Goal: Check status: Check status

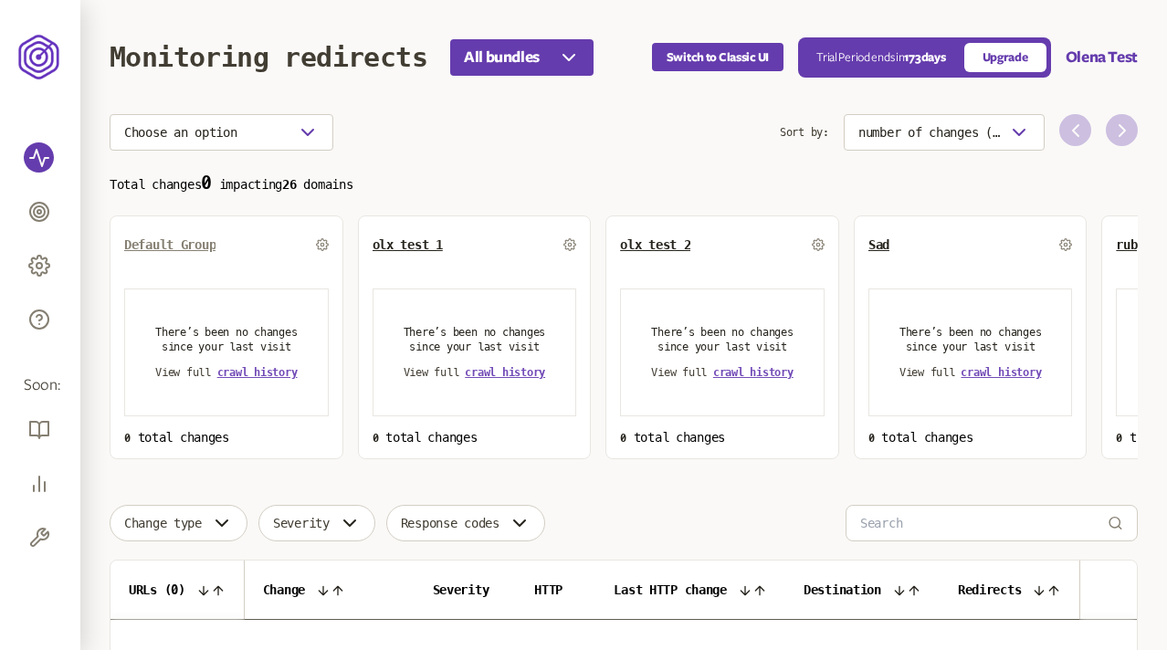
click at [180, 246] on span "Default Group" at bounding box center [169, 244] width 91 height 15
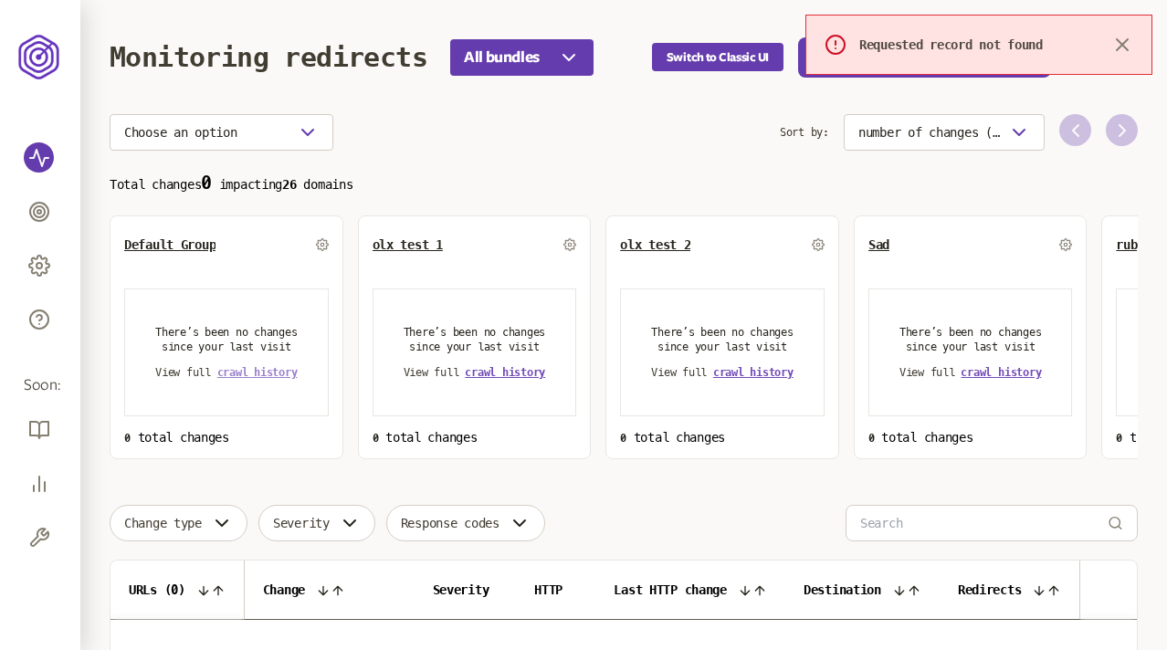
click at [244, 371] on span "crawl history" at bounding box center [257, 372] width 80 height 13
click at [1123, 42] on icon "button" at bounding box center [1122, 44] width 11 height 11
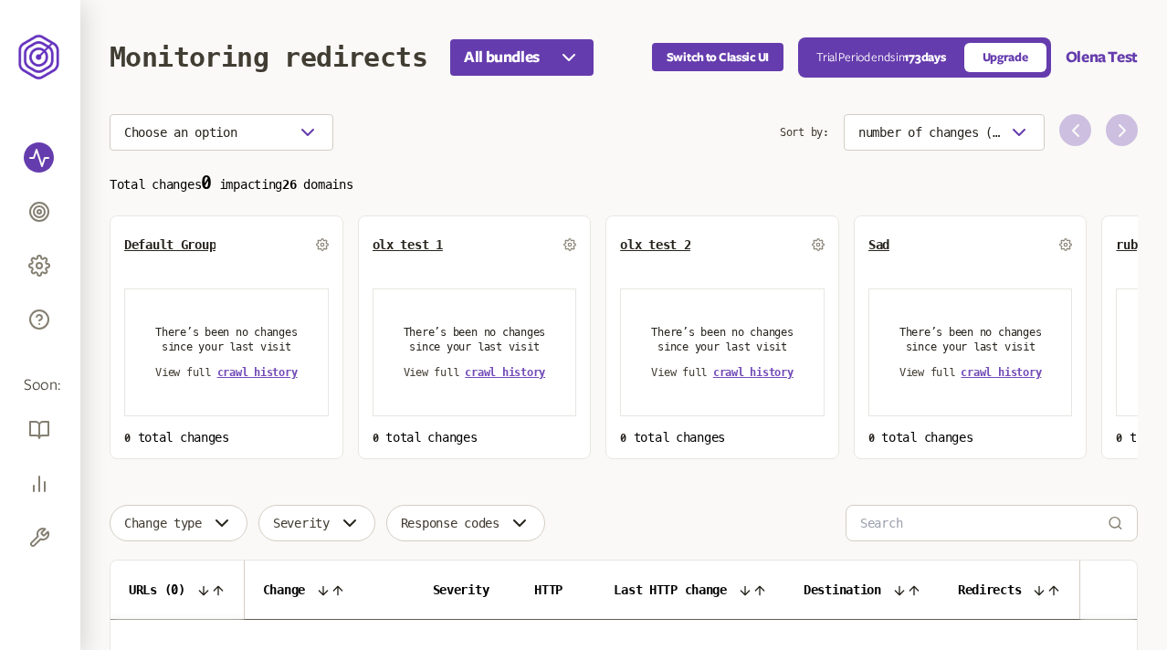
click at [467, 165] on section "Choose an option Sort by: number of changes (high-low) Total changes 0 impactin…" at bounding box center [624, 286] width 1028 height 345
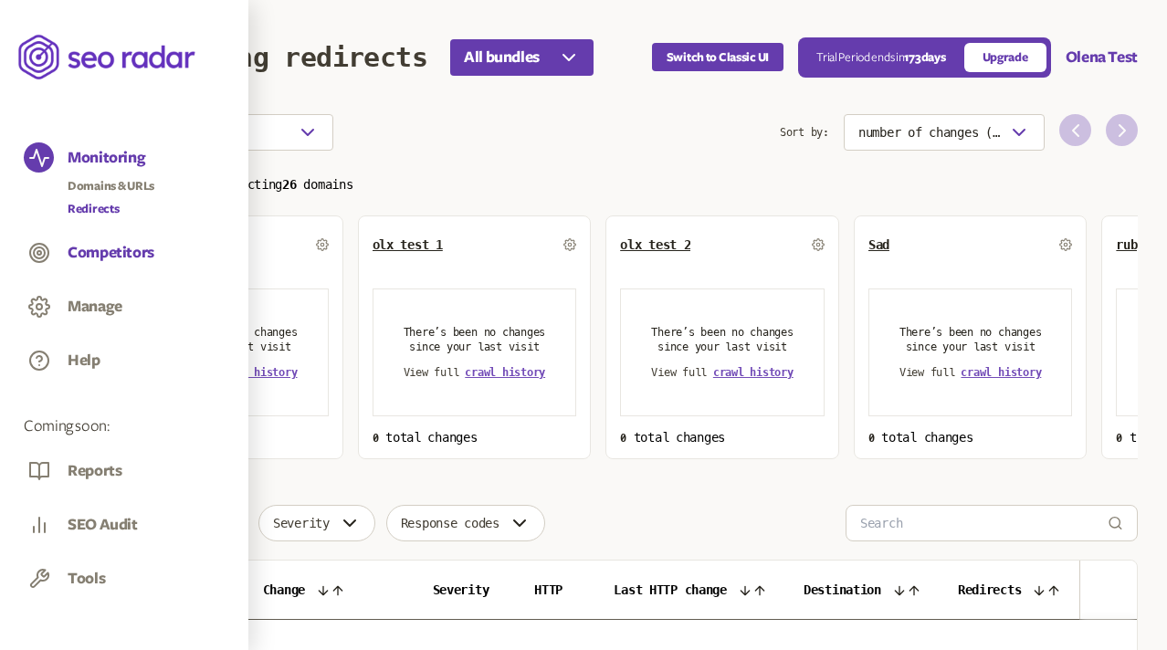
click at [101, 247] on button "Competitors" at bounding box center [111, 253] width 87 height 20
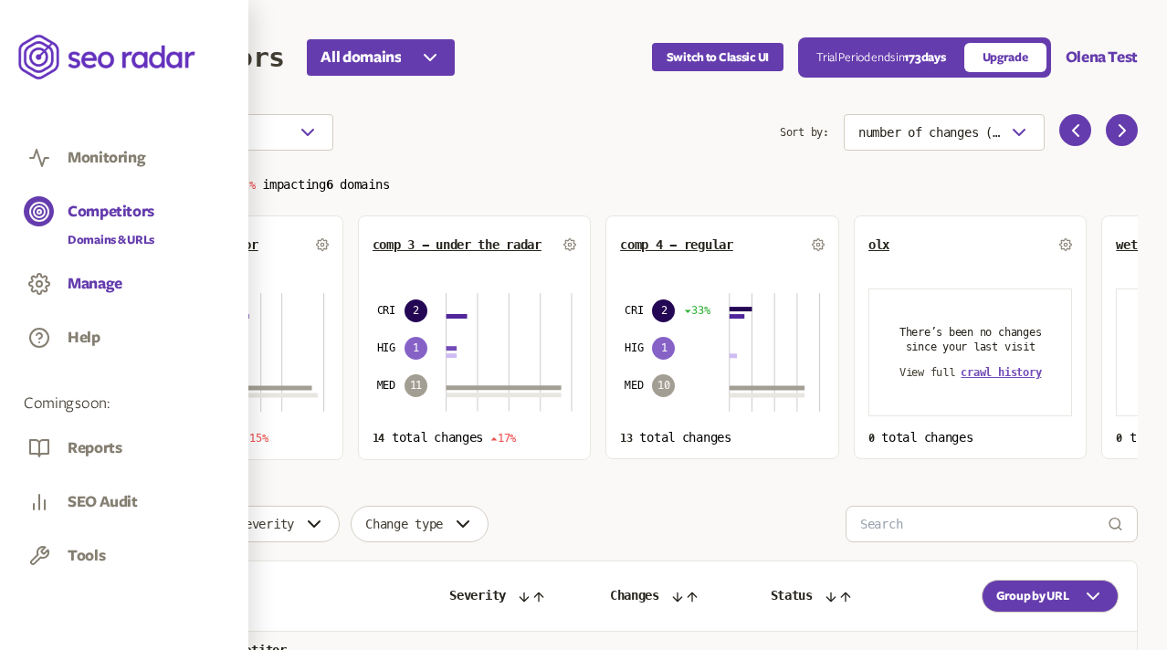
click at [89, 277] on button "Manage" at bounding box center [95, 284] width 55 height 20
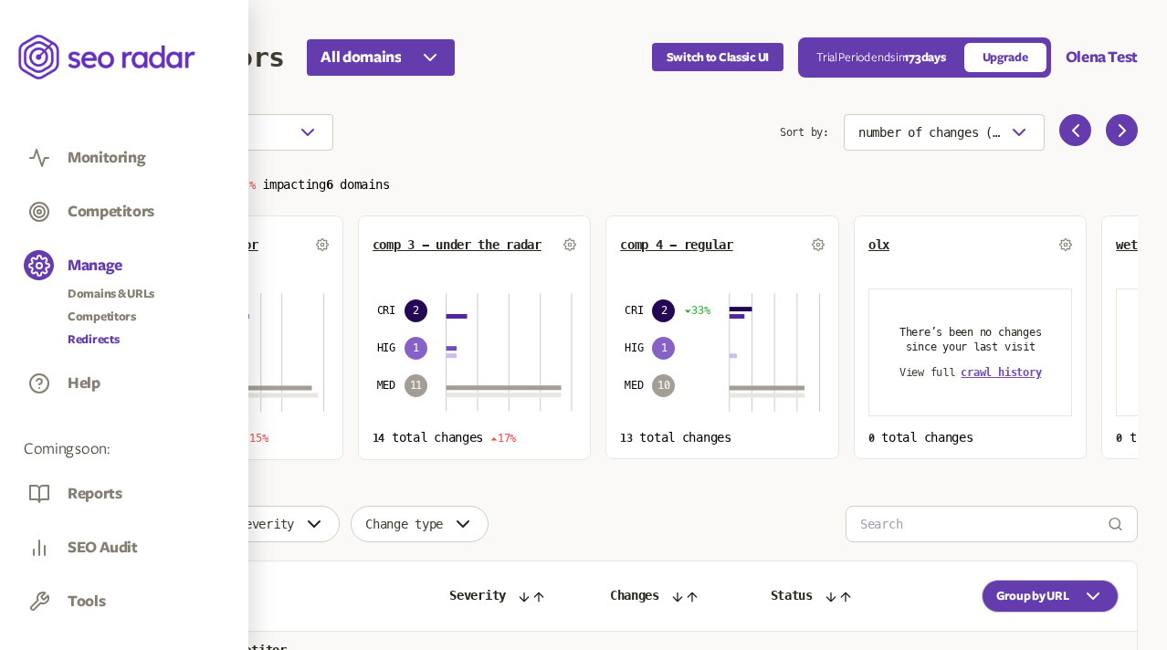
click at [96, 339] on link "Redirects" at bounding box center [111, 340] width 87 height 18
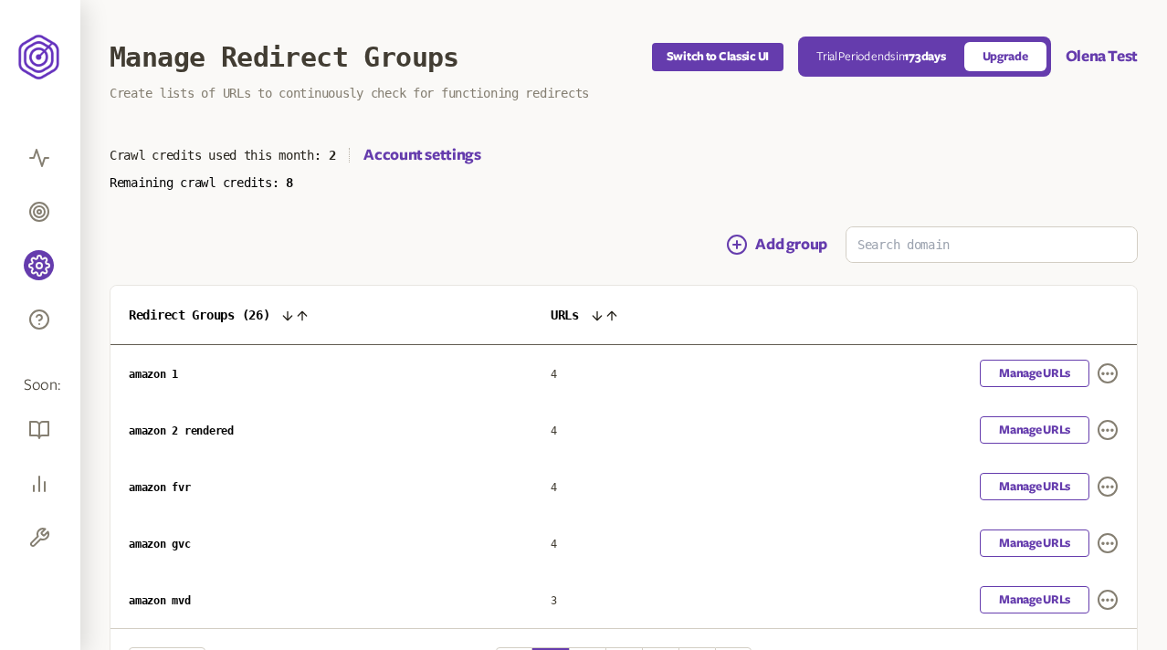
click at [549, 253] on div "Add group" at bounding box center [624, 244] width 1028 height 37
click at [665, 133] on main "Manage Redirect Groups Switch to Classic UI Trial Period ends in 173 days Upgra…" at bounding box center [623, 388] width 1086 height 776
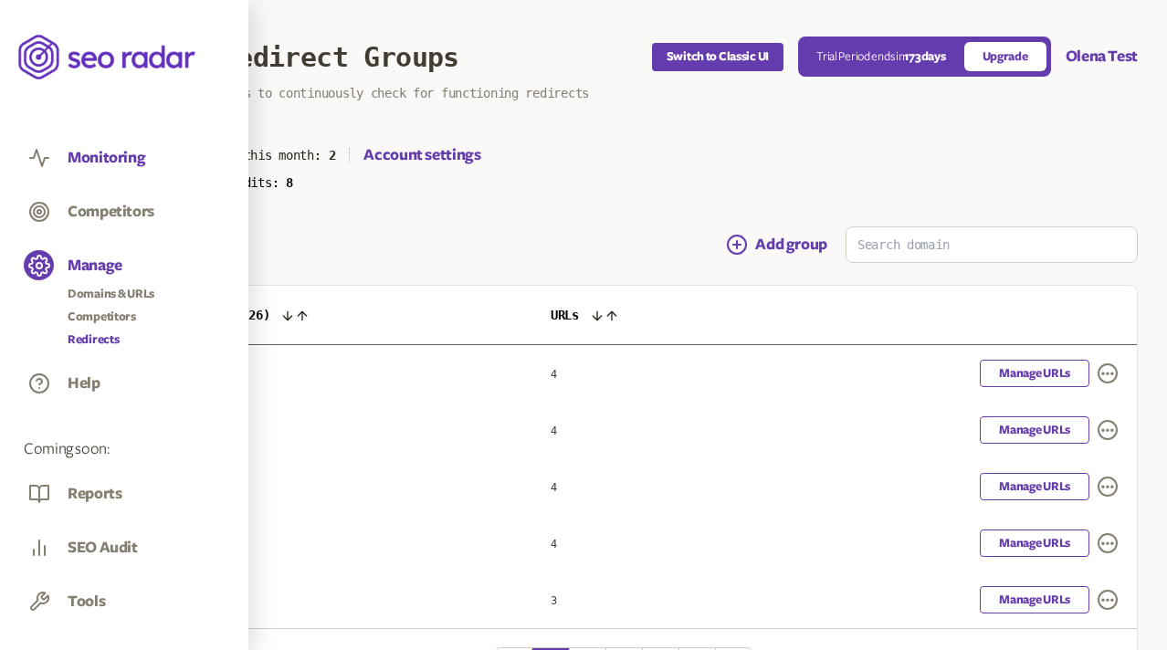
click at [86, 159] on button "Monitoring" at bounding box center [107, 158] width 78 height 20
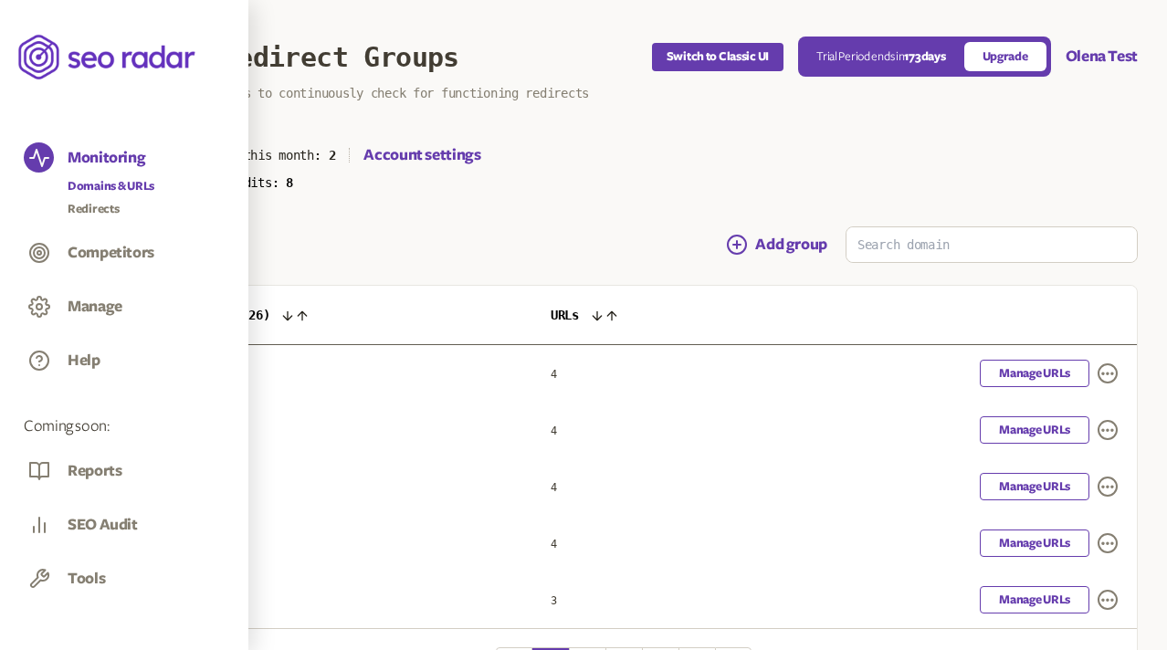
click at [96, 184] on link "Domains & URLs" at bounding box center [111, 186] width 87 height 18
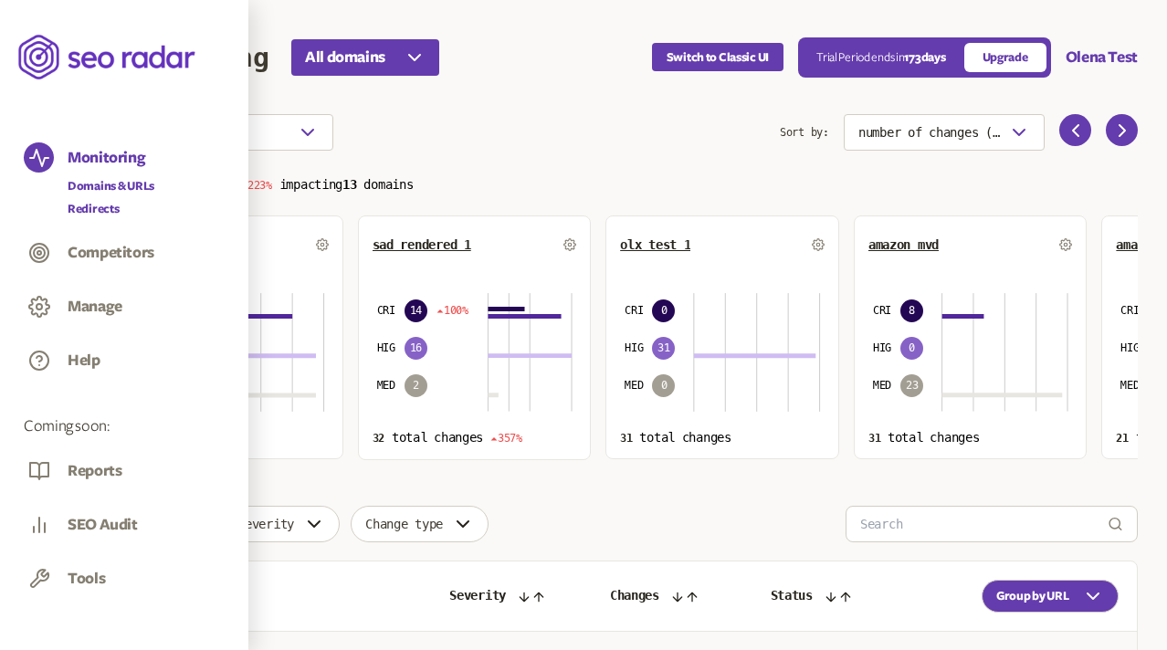
click at [86, 206] on link "Redirects" at bounding box center [111, 209] width 87 height 18
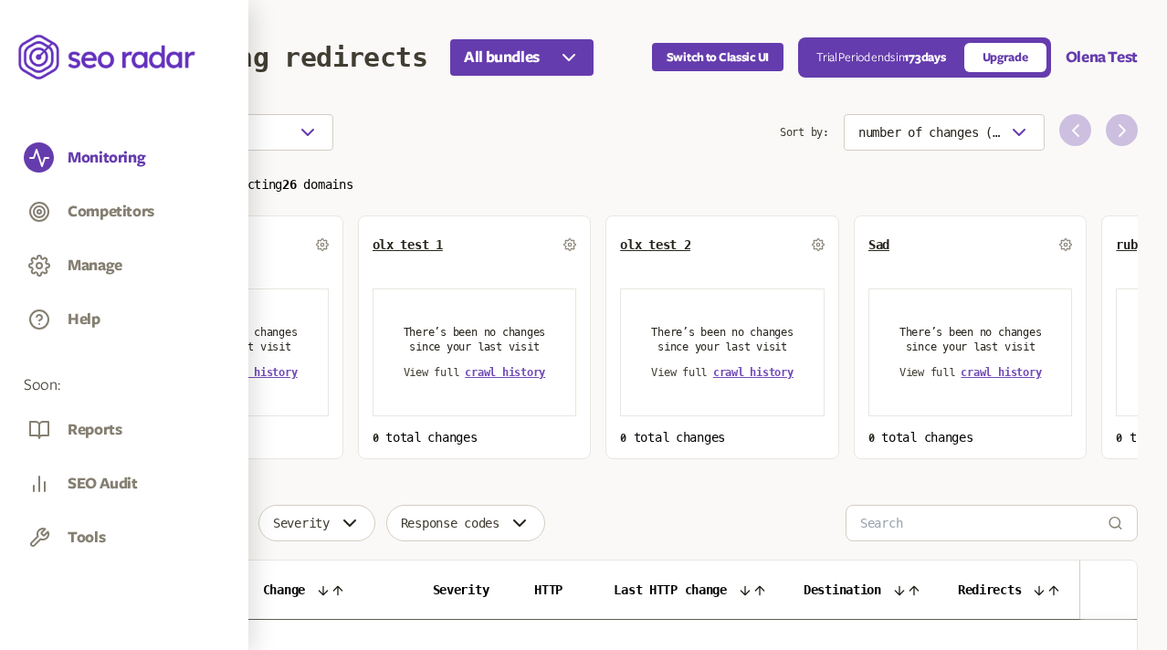
click at [591, 173] on p "Total changes 0 impacting 26 domains" at bounding box center [624, 183] width 1028 height 21
click at [459, 147] on div "Choose an option" at bounding box center [445, 132] width 670 height 37
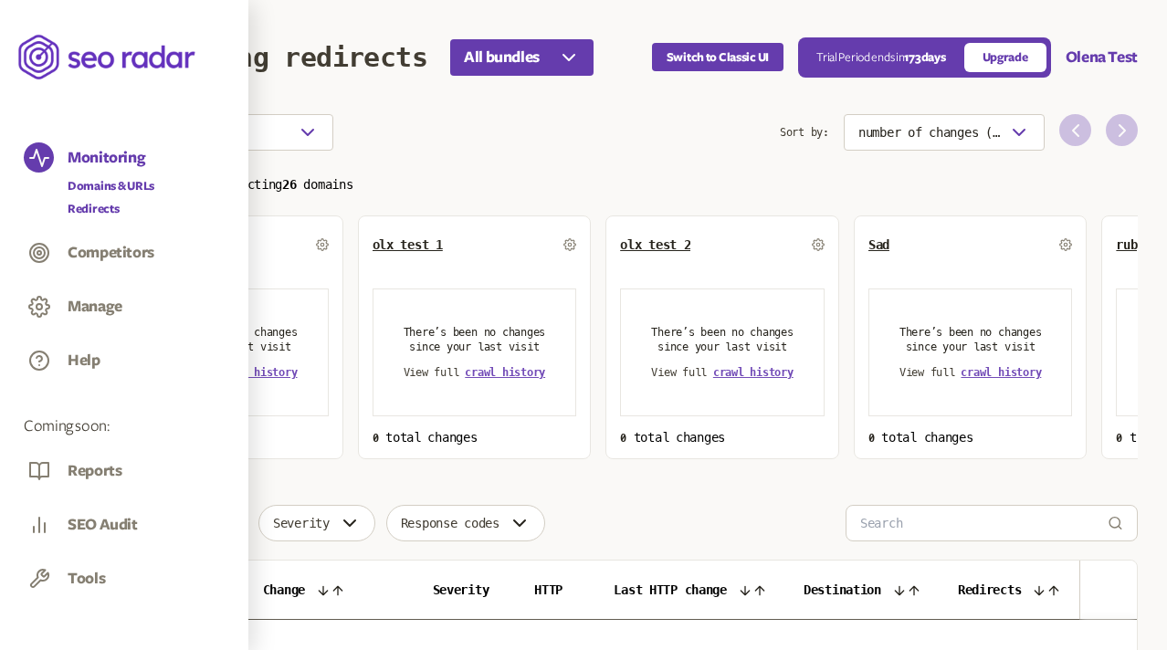
click at [97, 186] on link "Domains & URLs" at bounding box center [111, 186] width 87 height 18
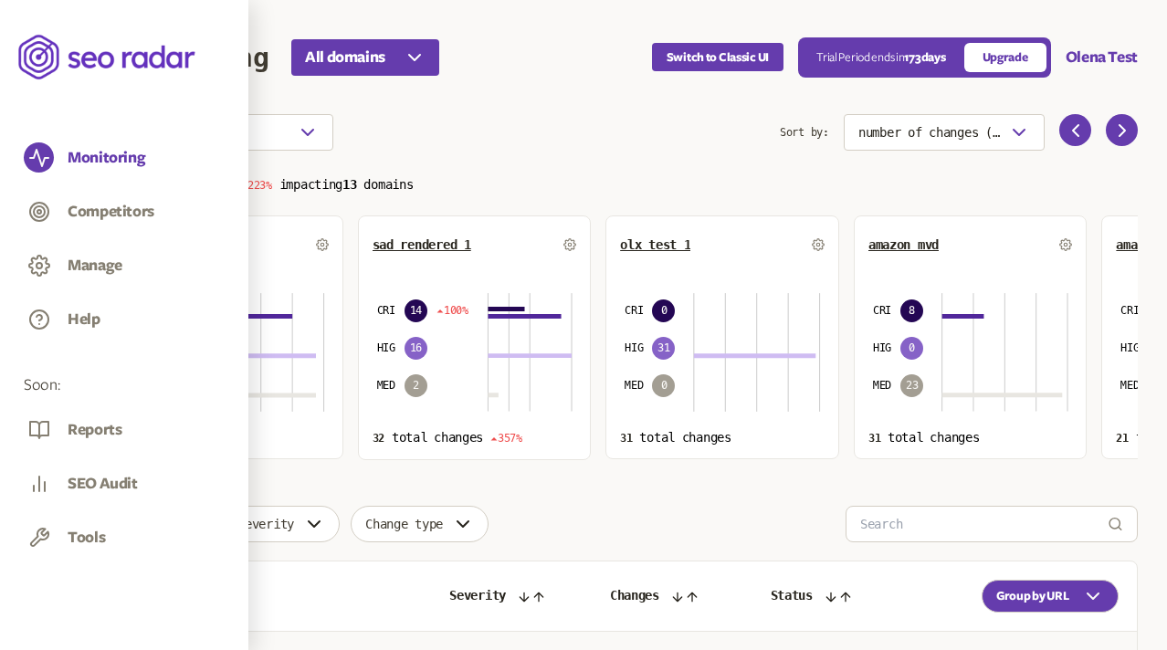
click at [565, 163] on section "Choose an option Sort by: number of changes (high-low) Total changes 210 223% i…" at bounding box center [624, 287] width 1028 height 346
click at [163, 246] on span "amazon gvc" at bounding box center [159, 244] width 70 height 15
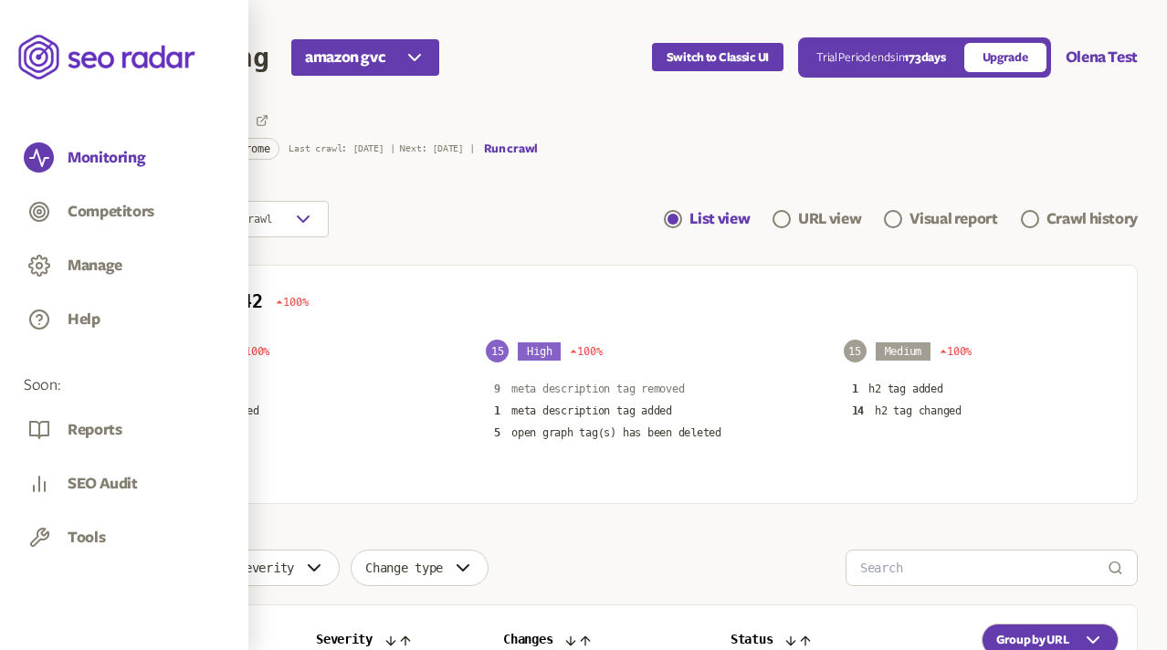
click at [539, 387] on p "meta description tag removed" at bounding box center [597, 389] width 173 height 15
click at [591, 214] on div "Changes since last crawl List view URL view Visual report Crawl history" at bounding box center [624, 219] width 1028 height 37
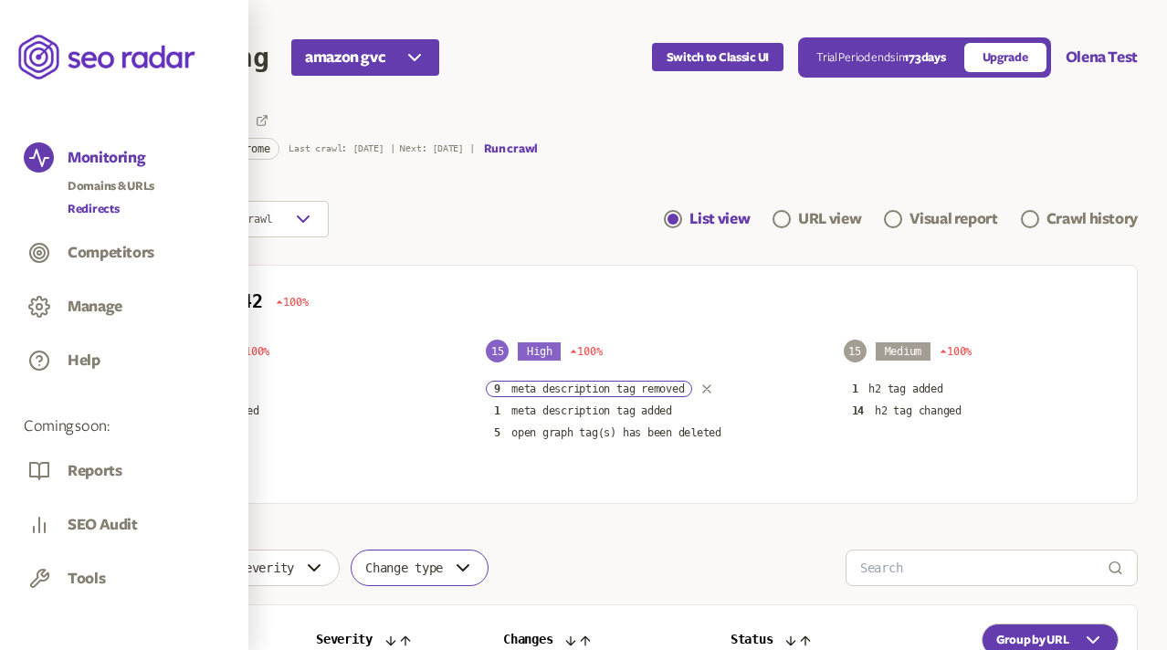
click at [99, 208] on link "Redirects" at bounding box center [111, 209] width 87 height 18
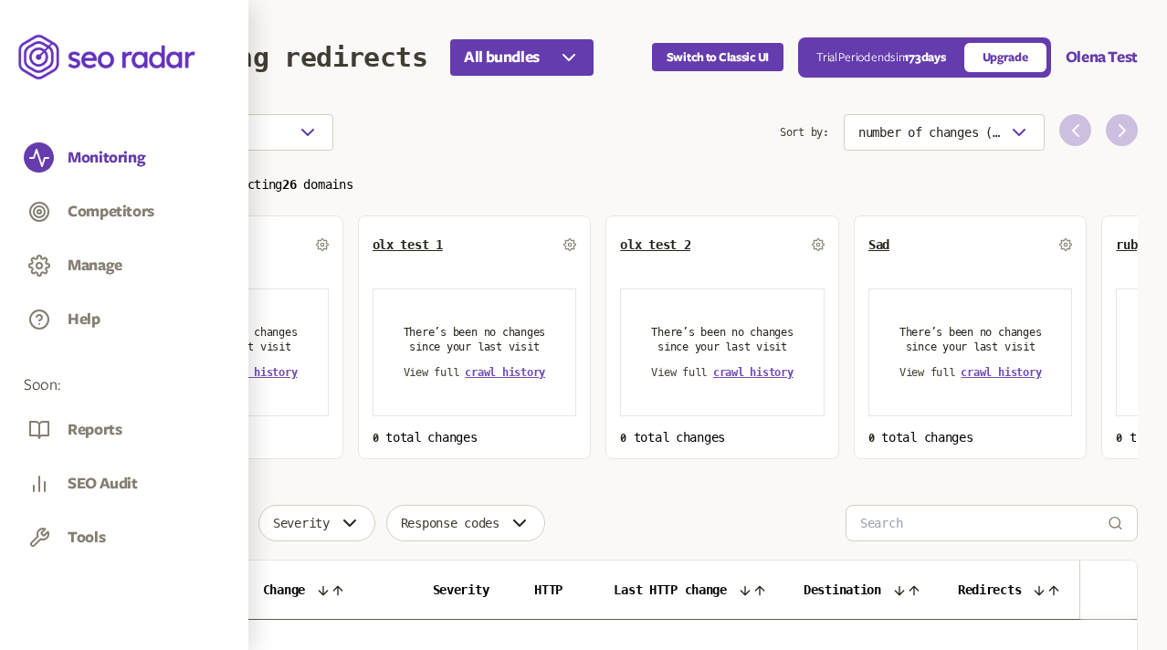
click at [184, 244] on span "Default Group" at bounding box center [169, 244] width 91 height 15
click at [541, 129] on div "Choose an option" at bounding box center [445, 132] width 670 height 37
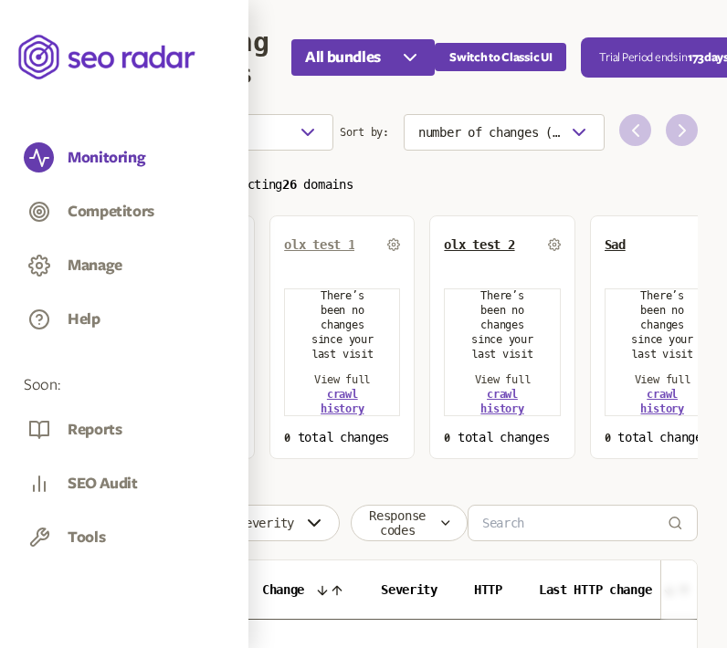
click at [327, 247] on span "olx test 1" at bounding box center [319, 244] width 70 height 15
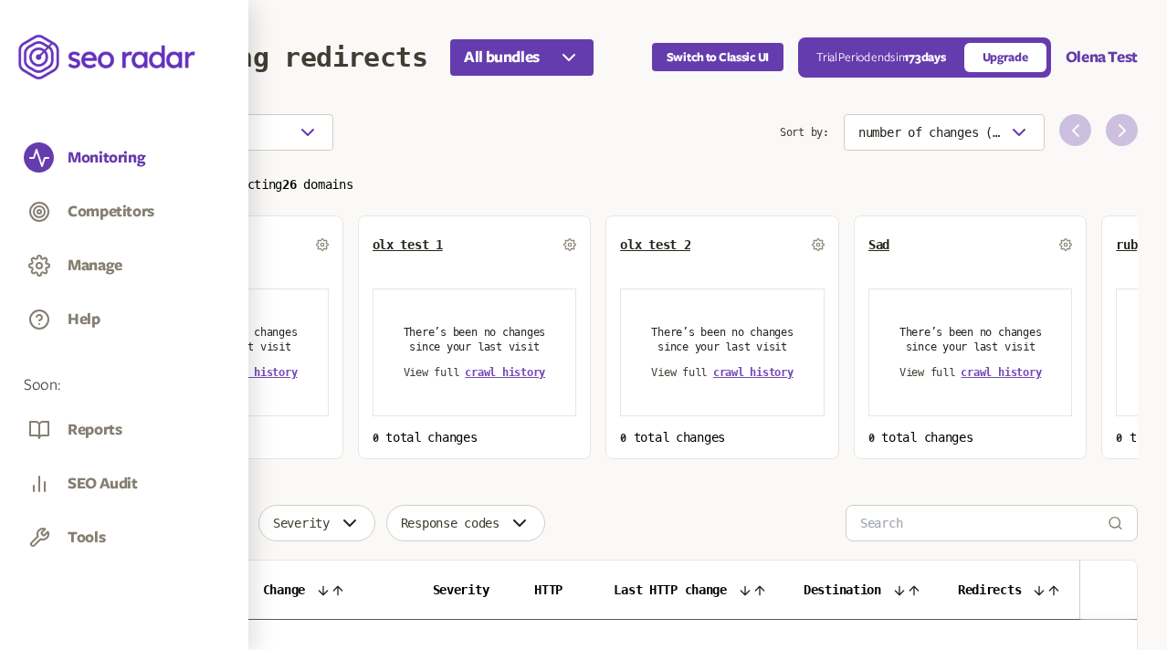
click at [597, 157] on section "Choose an option Sort by: number of changes (high-low) Total changes 0 impactin…" at bounding box center [624, 286] width 1028 height 345
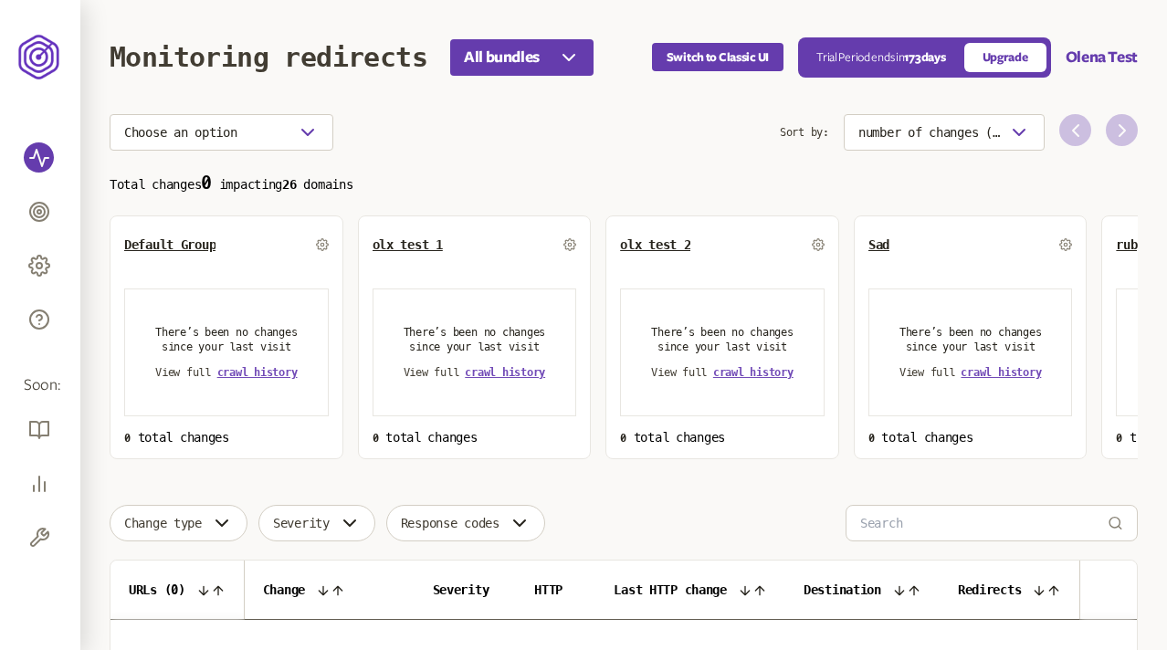
click at [672, 154] on section "Choose an option Sort by: number of changes (high-low) Total changes 0 impactin…" at bounding box center [624, 286] width 1028 height 345
click at [418, 163] on section "Choose an option Sort by: number of changes (high-low) Total changes 0 impactin…" at bounding box center [624, 286] width 1028 height 345
click at [506, 151] on section "Choose an option Sort by: number of changes (high-low) Total changes 0 impactin…" at bounding box center [624, 286] width 1028 height 345
